Goal: Check status: Check status

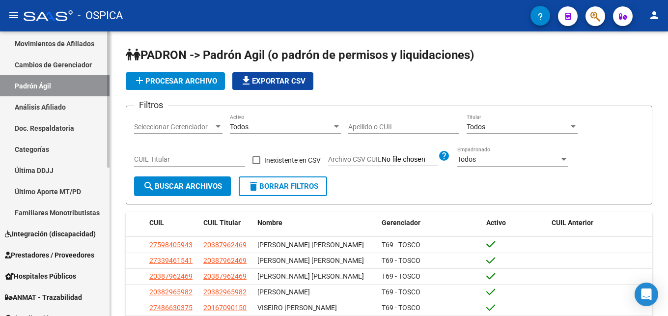
scroll to position [150, 0]
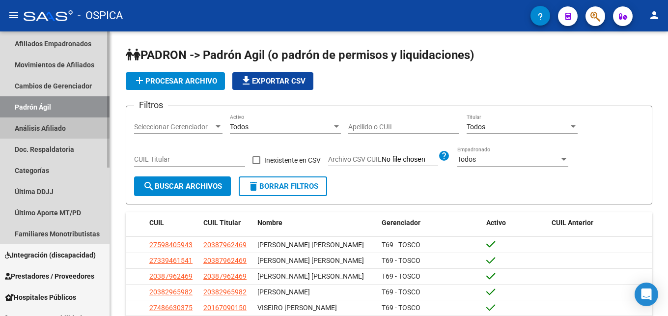
click at [54, 125] on link "Análisis Afiliado" at bounding box center [54, 127] width 109 height 21
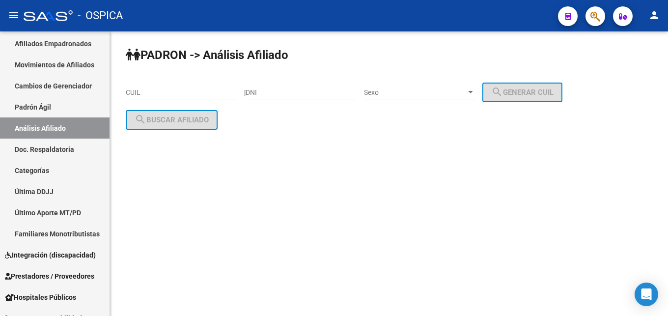
click at [137, 97] on div "CUIL" at bounding box center [181, 90] width 111 height 20
paste input "20-25057064-4"
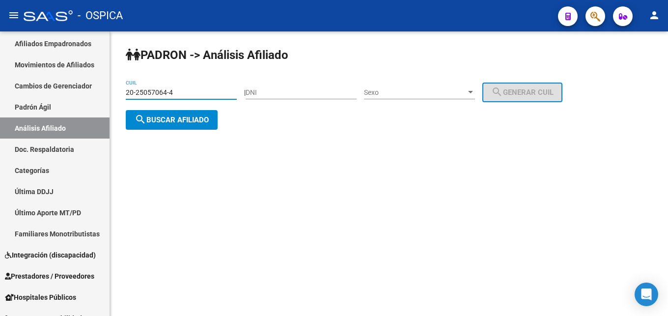
type input "20-25057064-4"
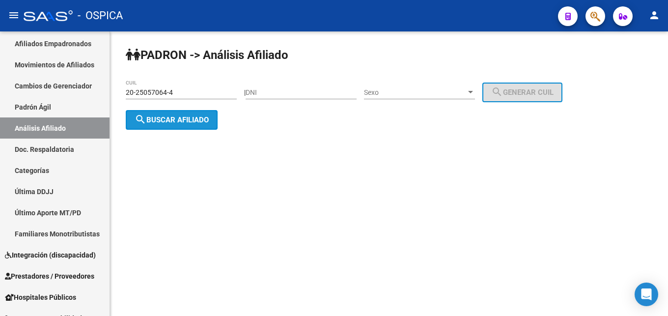
click at [177, 122] on span "search Buscar afiliado" at bounding box center [172, 119] width 74 height 9
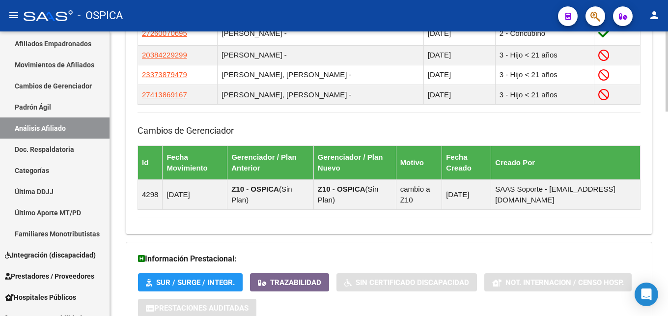
scroll to position [701, 0]
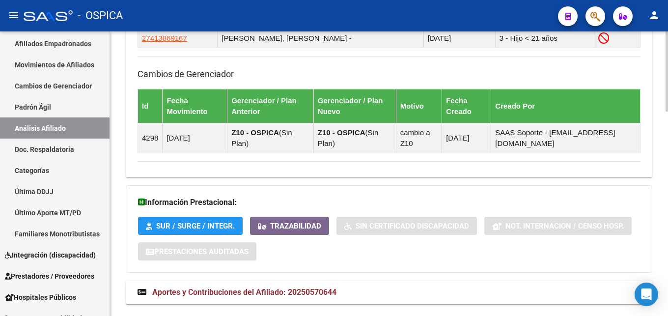
click at [222, 290] on span "Aportes y Contribuciones del Afiliado: 20250570644" at bounding box center [244, 291] width 184 height 9
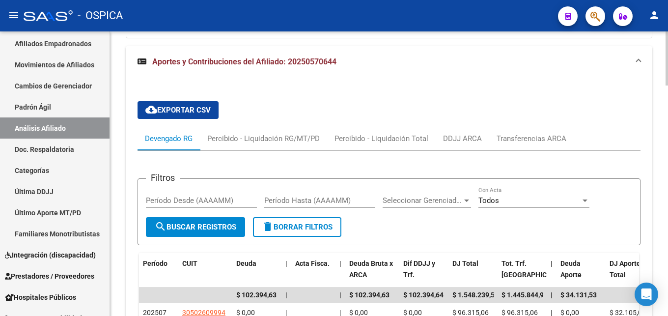
scroll to position [1001, 0]
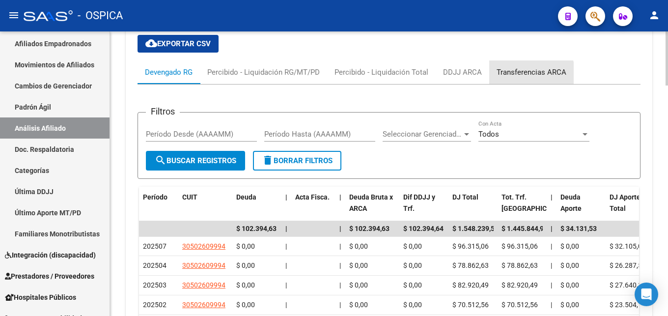
click at [530, 73] on div "Transferencias ARCA" at bounding box center [531, 72] width 70 height 11
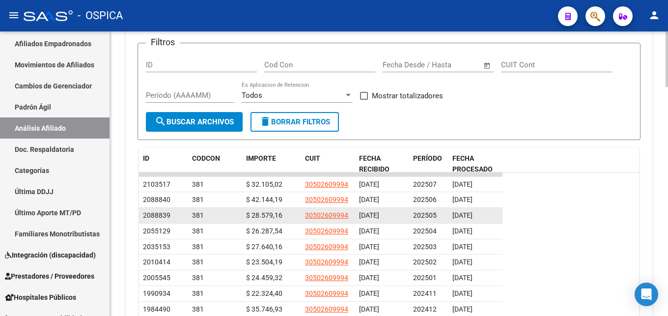
scroll to position [1021, 0]
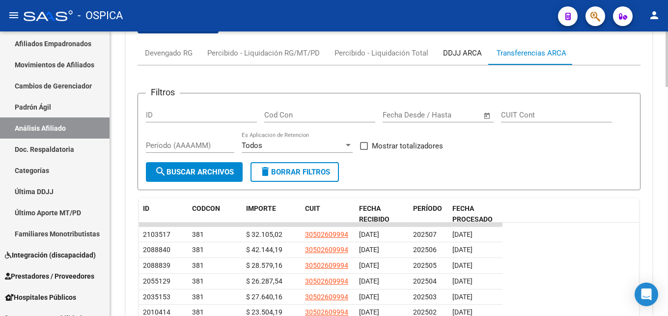
click at [469, 52] on div "DDJJ ARCA" at bounding box center [462, 53] width 39 height 11
